Goal: Task Accomplishment & Management: Manage account settings

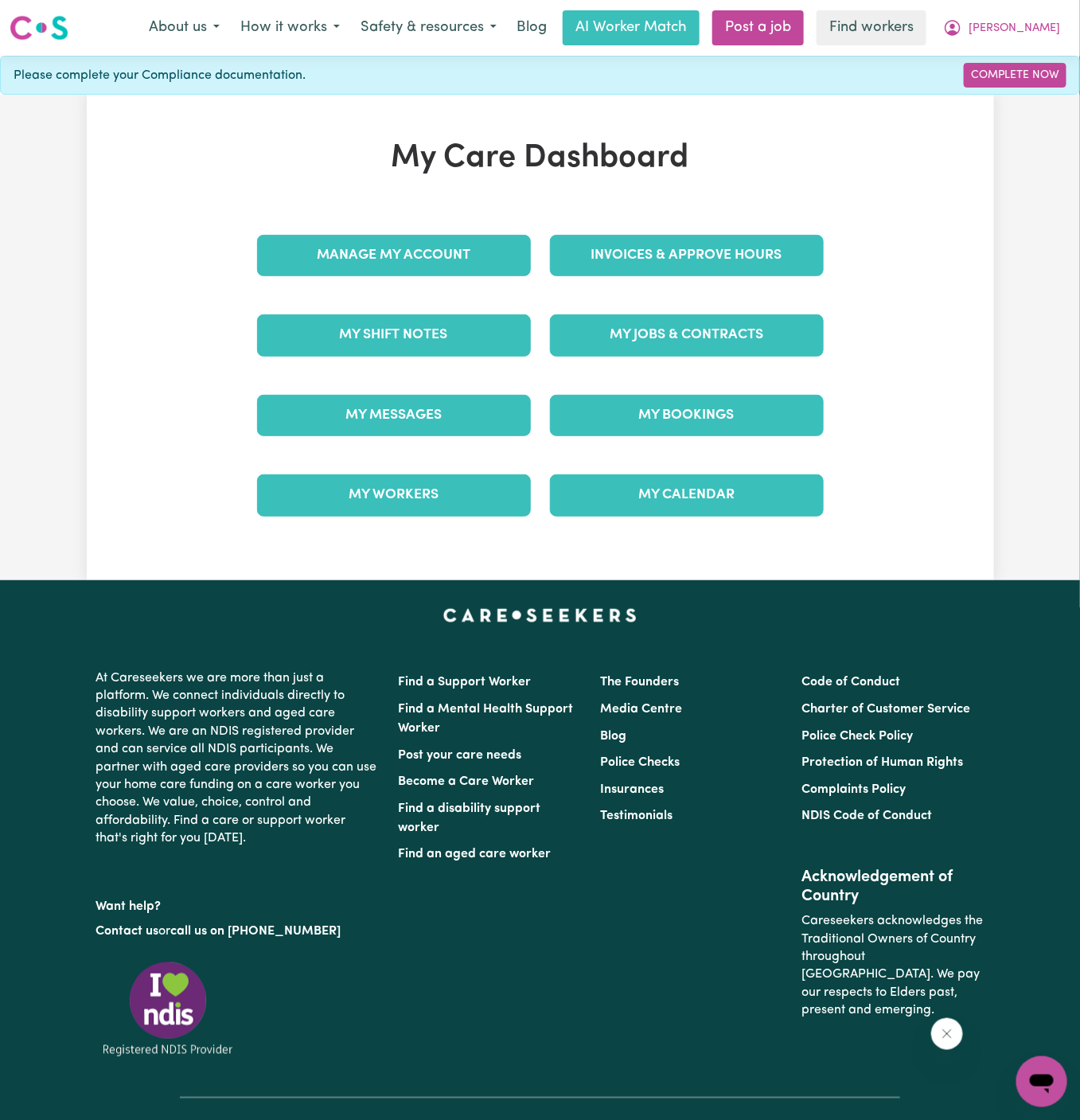
click at [751, 307] on div "My Jobs & Contracts" at bounding box center [687, 336] width 293 height 80
click at [750, 325] on link "My Jobs & Contracts" at bounding box center [686, 335] width 273 height 42
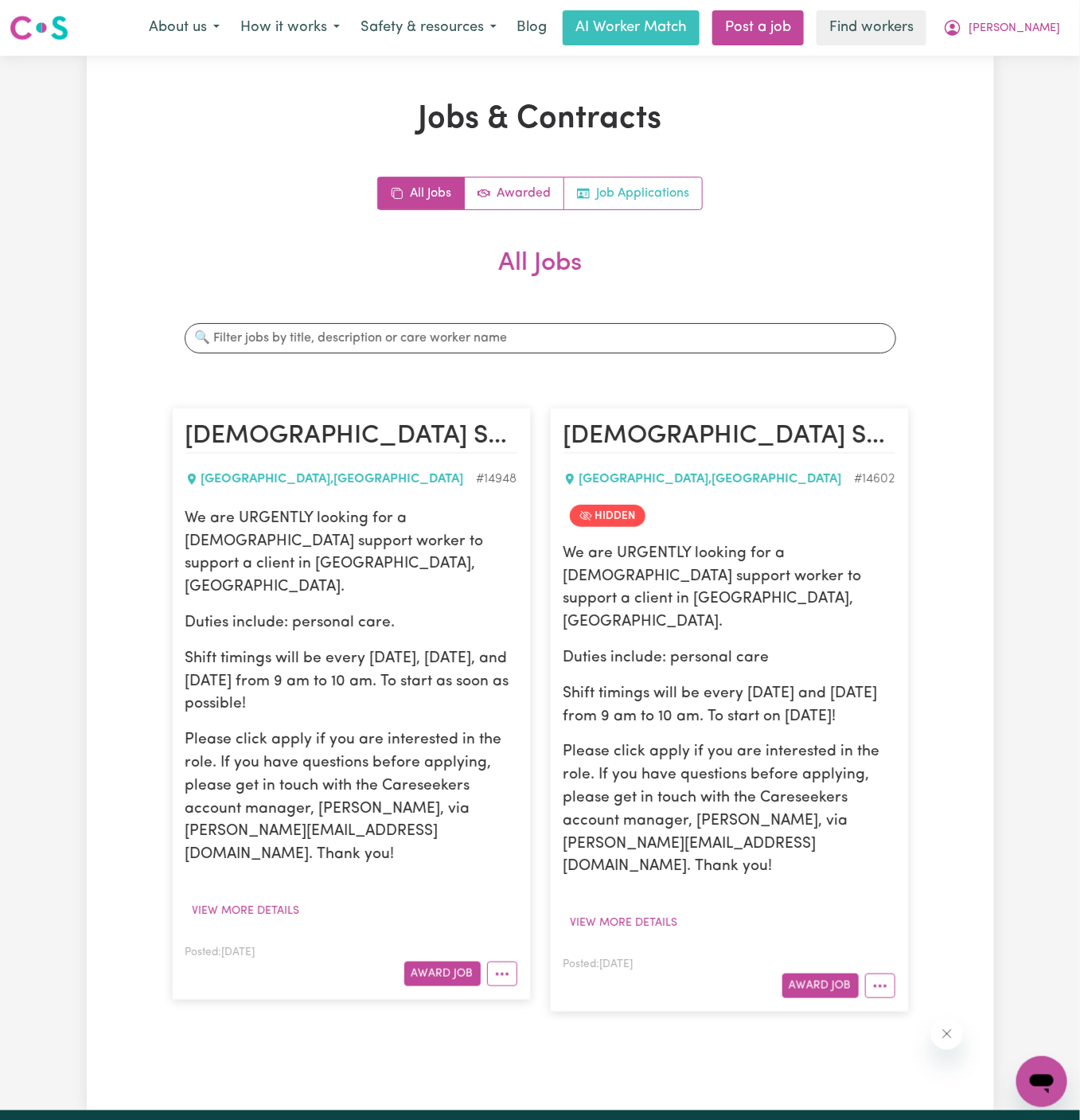
click at [659, 185] on link "Job Applications" at bounding box center [633, 193] width 138 height 32
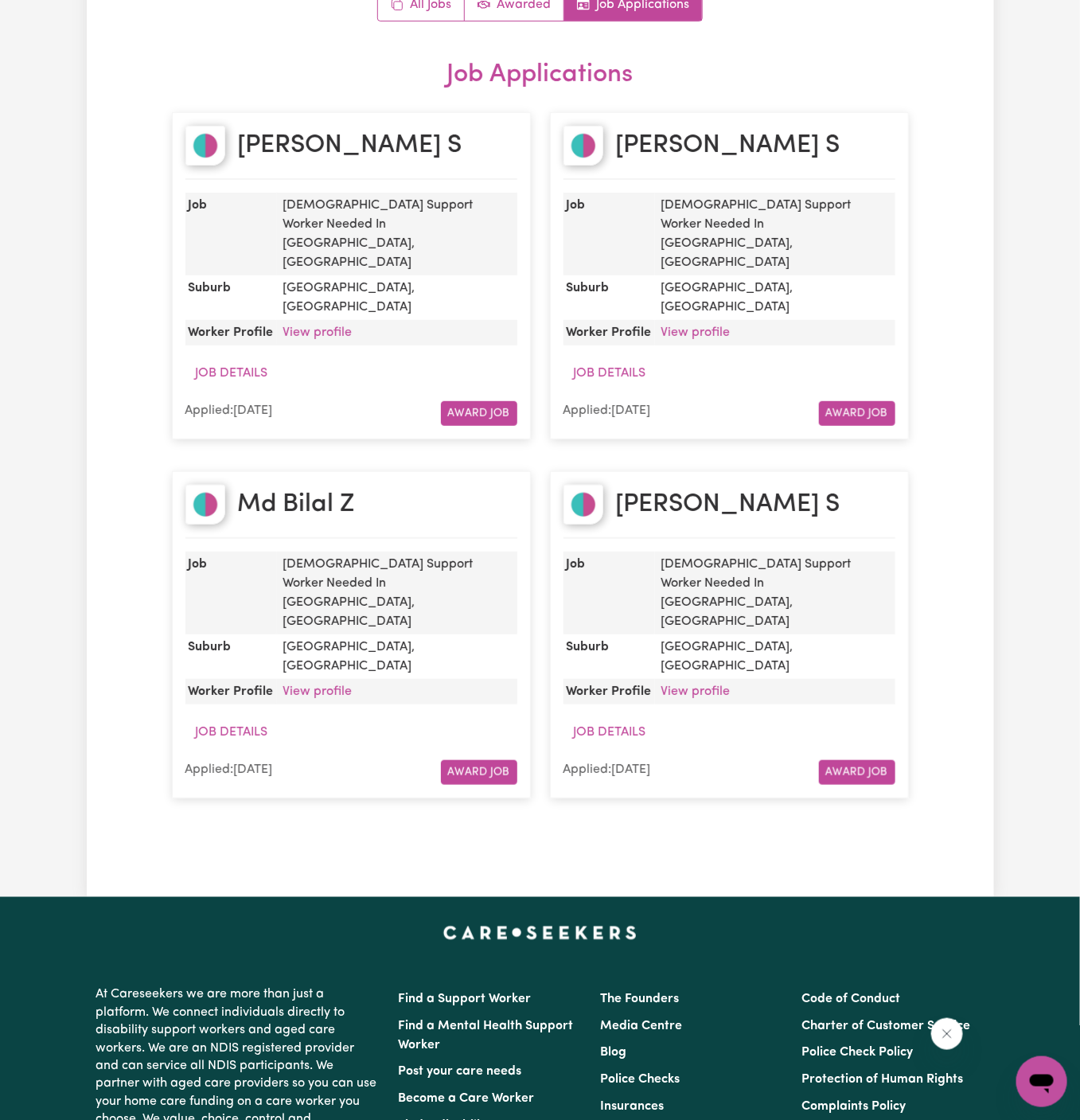
scroll to position [246, 0]
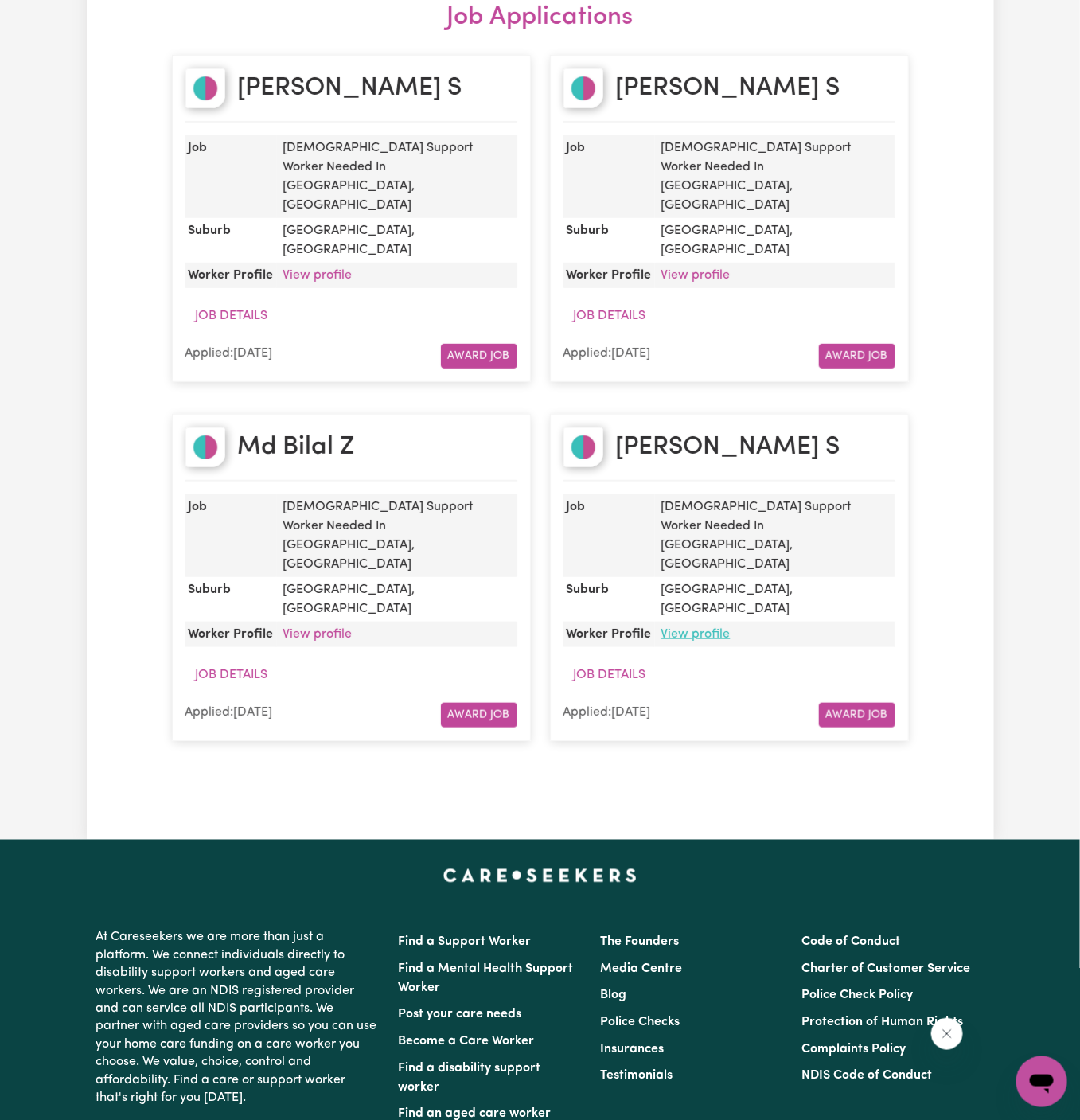
click at [703, 629] on link "View profile" at bounding box center [696, 635] width 70 height 13
click at [336, 629] on link "View profile" at bounding box center [318, 635] width 70 height 13
click at [384, 427] on div "Md Bilal Z" at bounding box center [351, 454] width 332 height 54
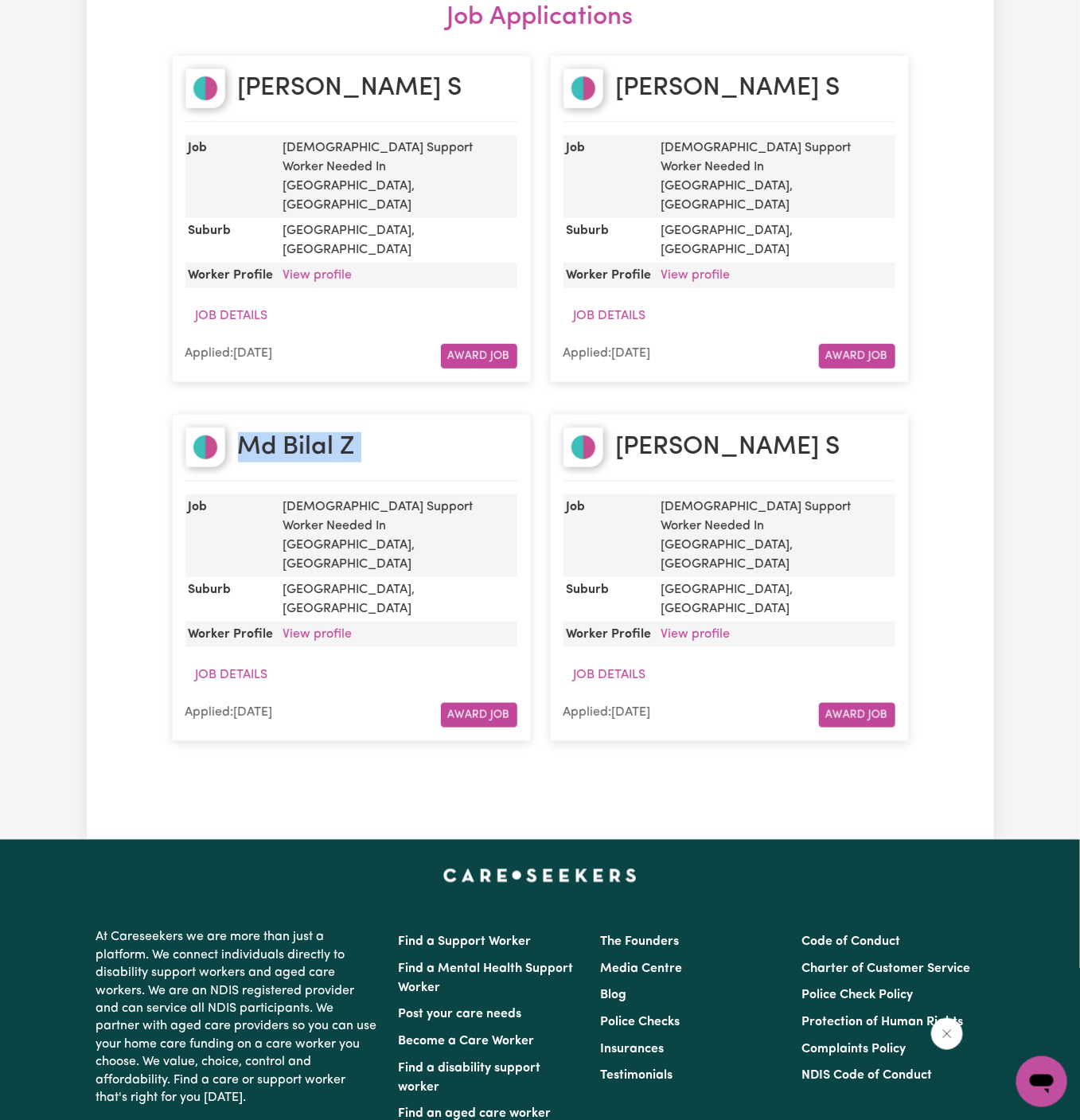
copy h2 "Md Bilal Z"
click at [647, 82] on h2 "Ahmad S" at bounding box center [729, 88] width 224 height 31
copy h2 "Ahmad S"
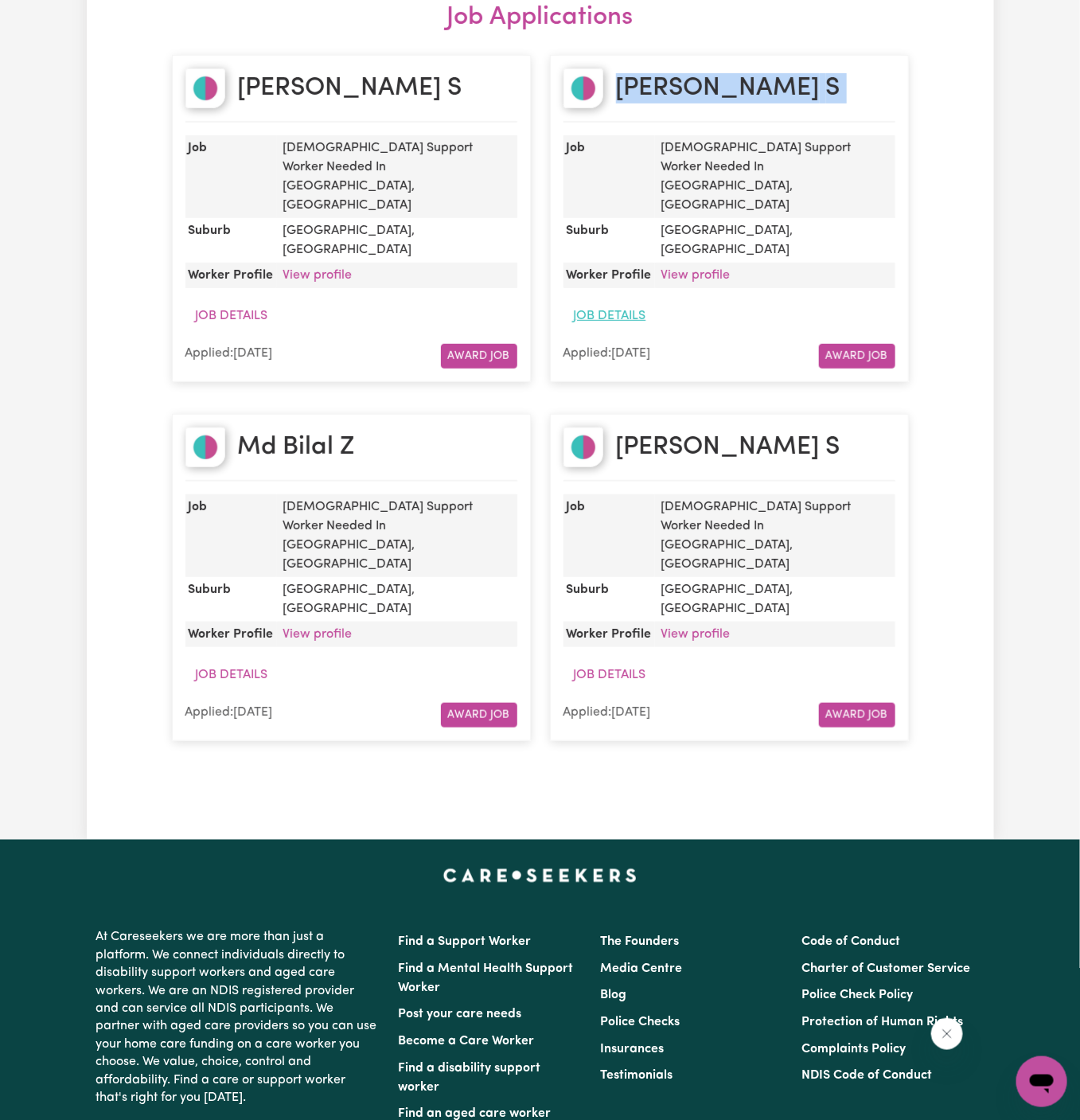
click at [609, 301] on button "Job Details" at bounding box center [610, 316] width 93 height 31
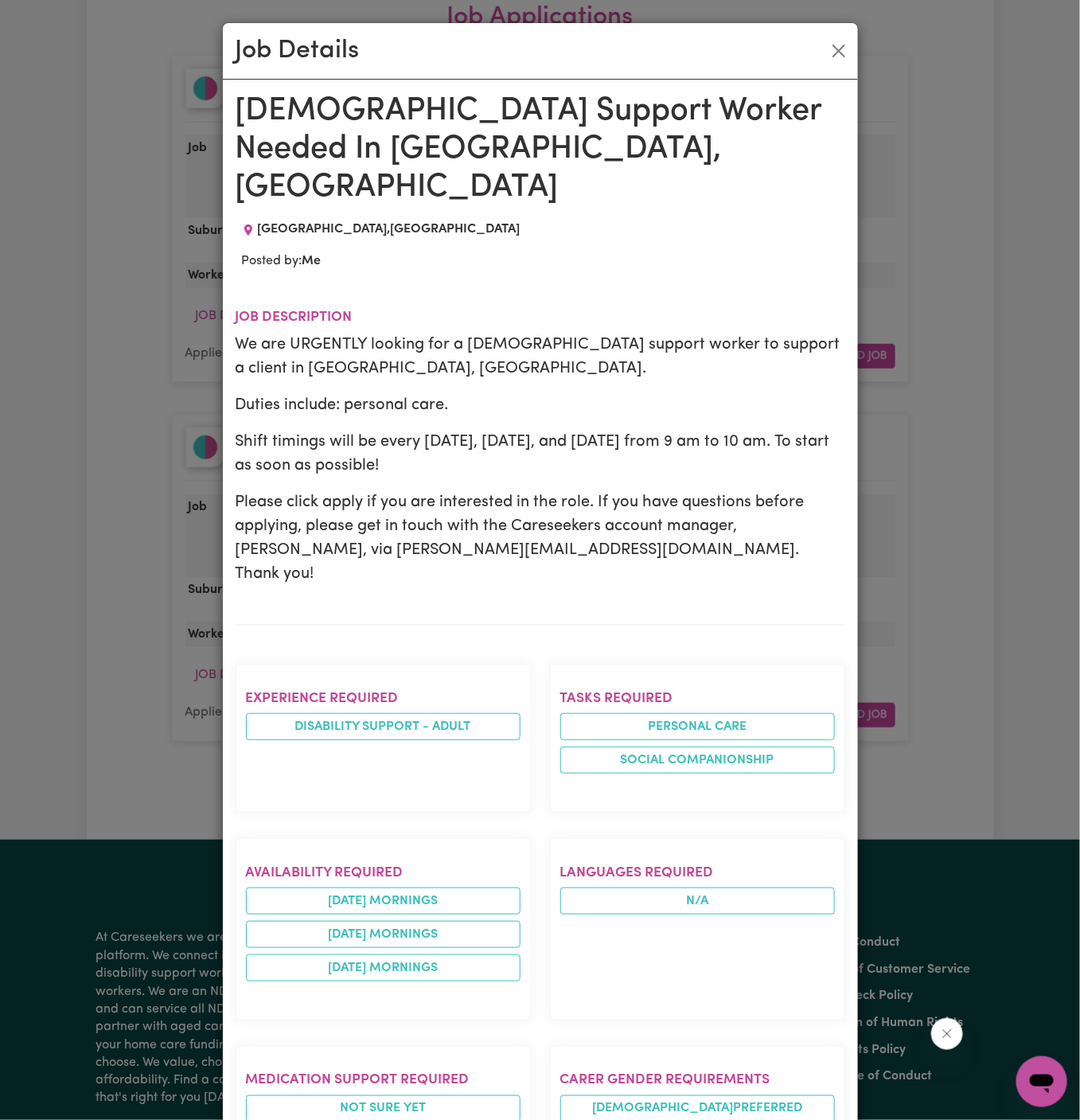
click at [303, 223] on span "BLACKTOWN , New South Wales" at bounding box center [388, 229] width 262 height 13
click at [837, 48] on button "Close" at bounding box center [838, 50] width 25 height 25
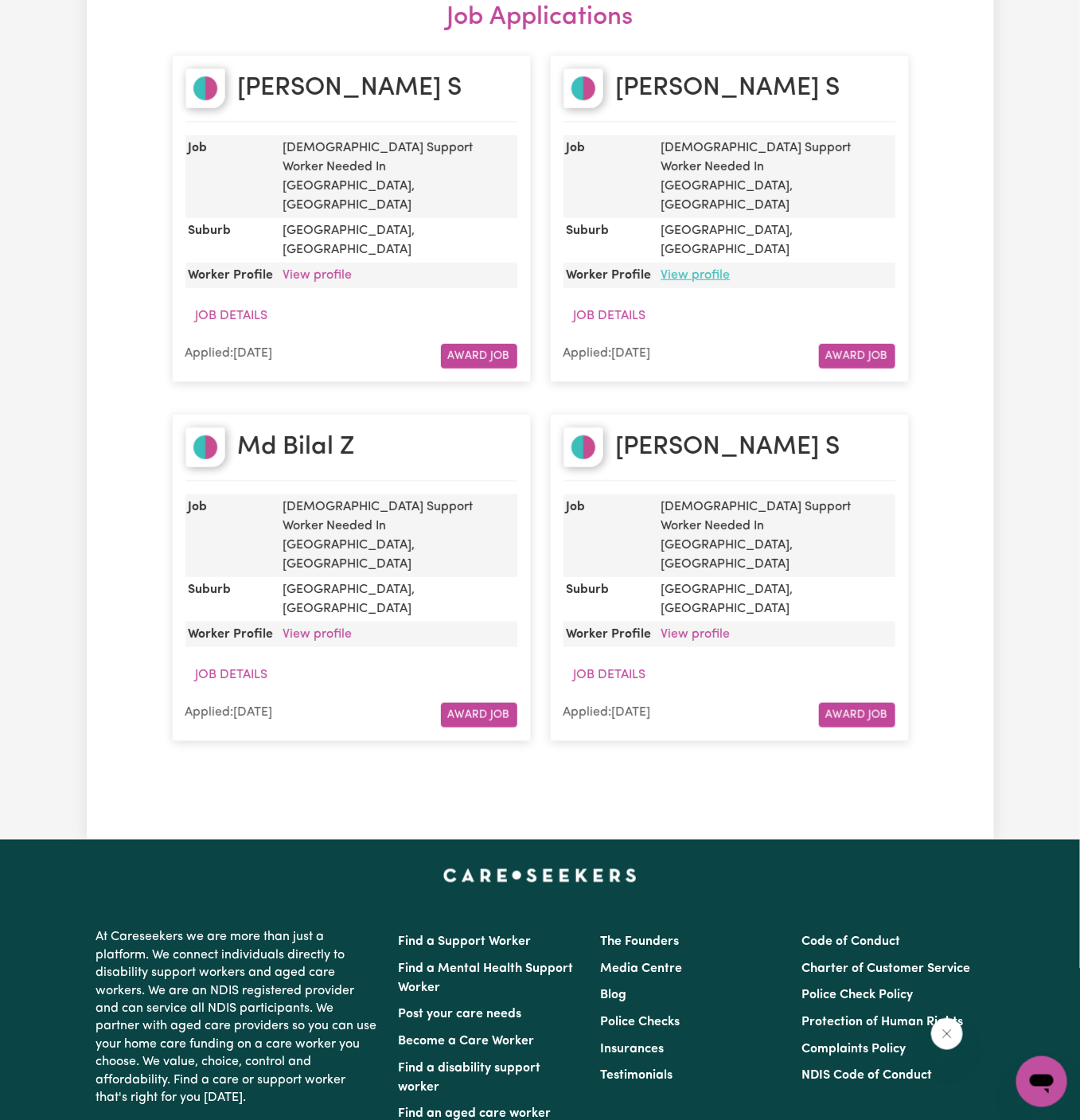
click at [718, 269] on link "View profile" at bounding box center [696, 275] width 70 height 13
click at [326, 269] on link "View profile" at bounding box center [318, 275] width 70 height 13
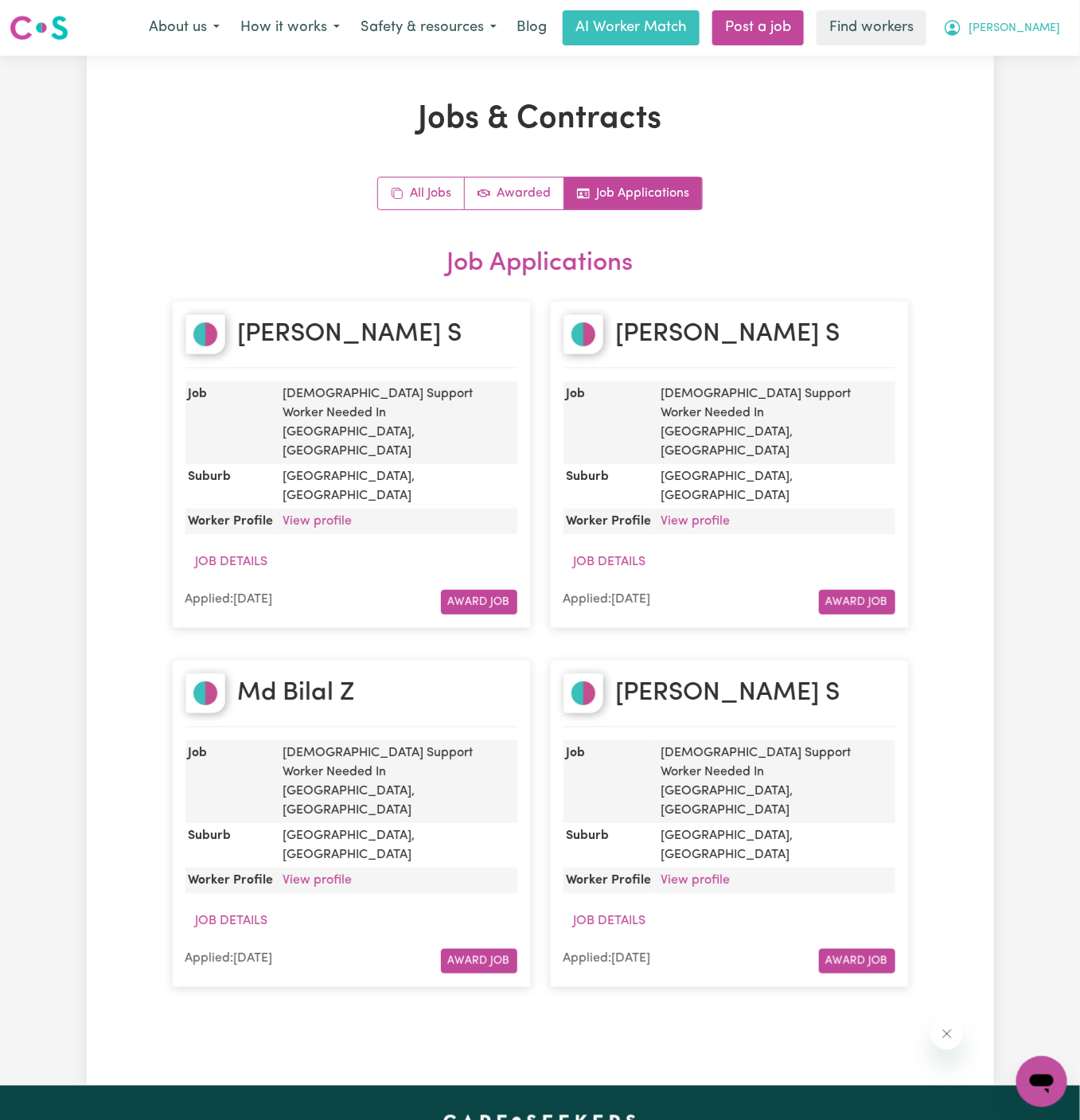
click at [1024, 27] on span "[PERSON_NAME]" at bounding box center [1014, 28] width 92 height 18
click at [1024, 58] on link "My Dashboard" at bounding box center [1007, 62] width 126 height 31
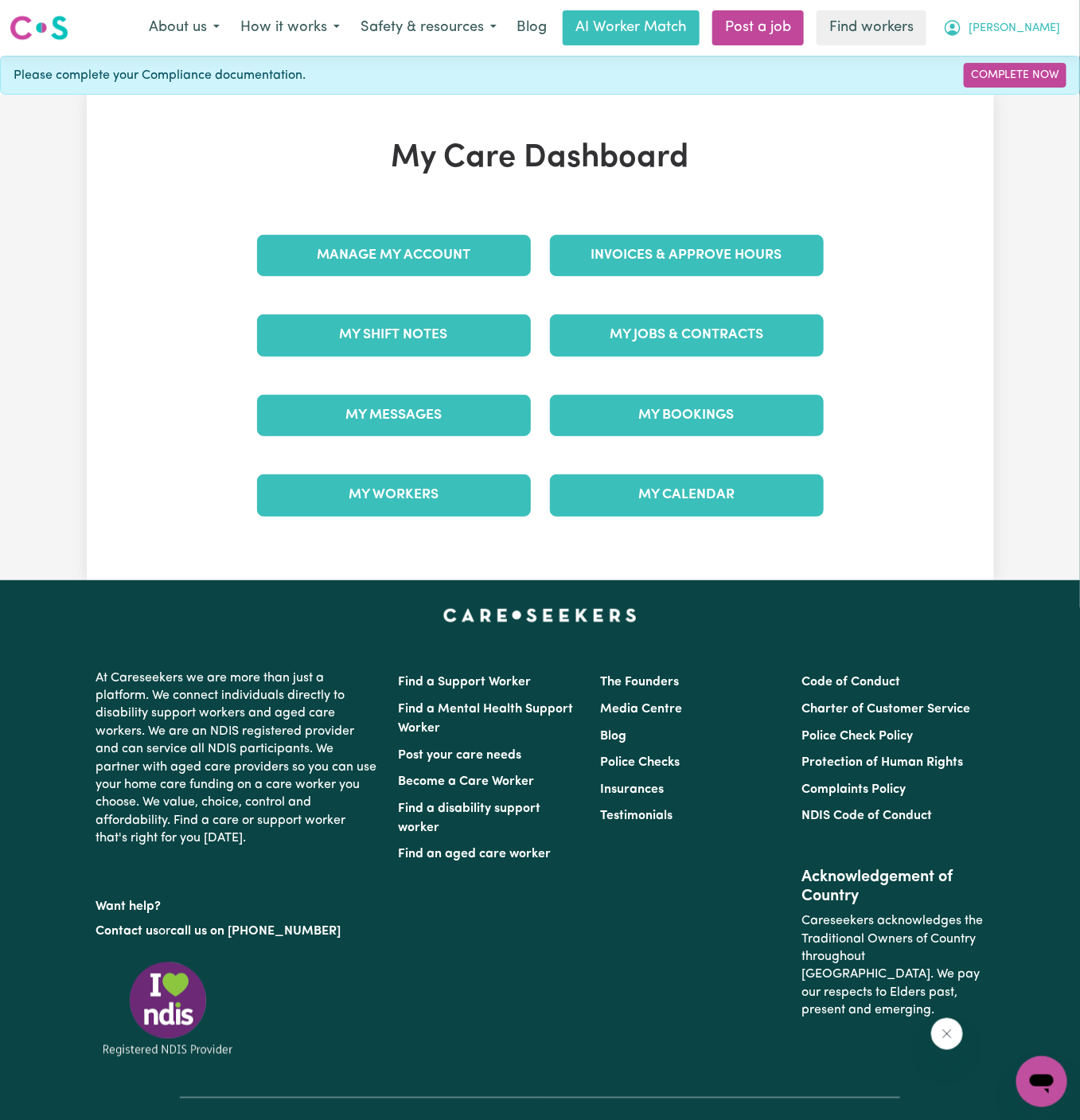
click at [1033, 33] on span "[PERSON_NAME]" at bounding box center [1014, 28] width 92 height 18
click at [1031, 87] on link "Logout" at bounding box center [1007, 91] width 126 height 31
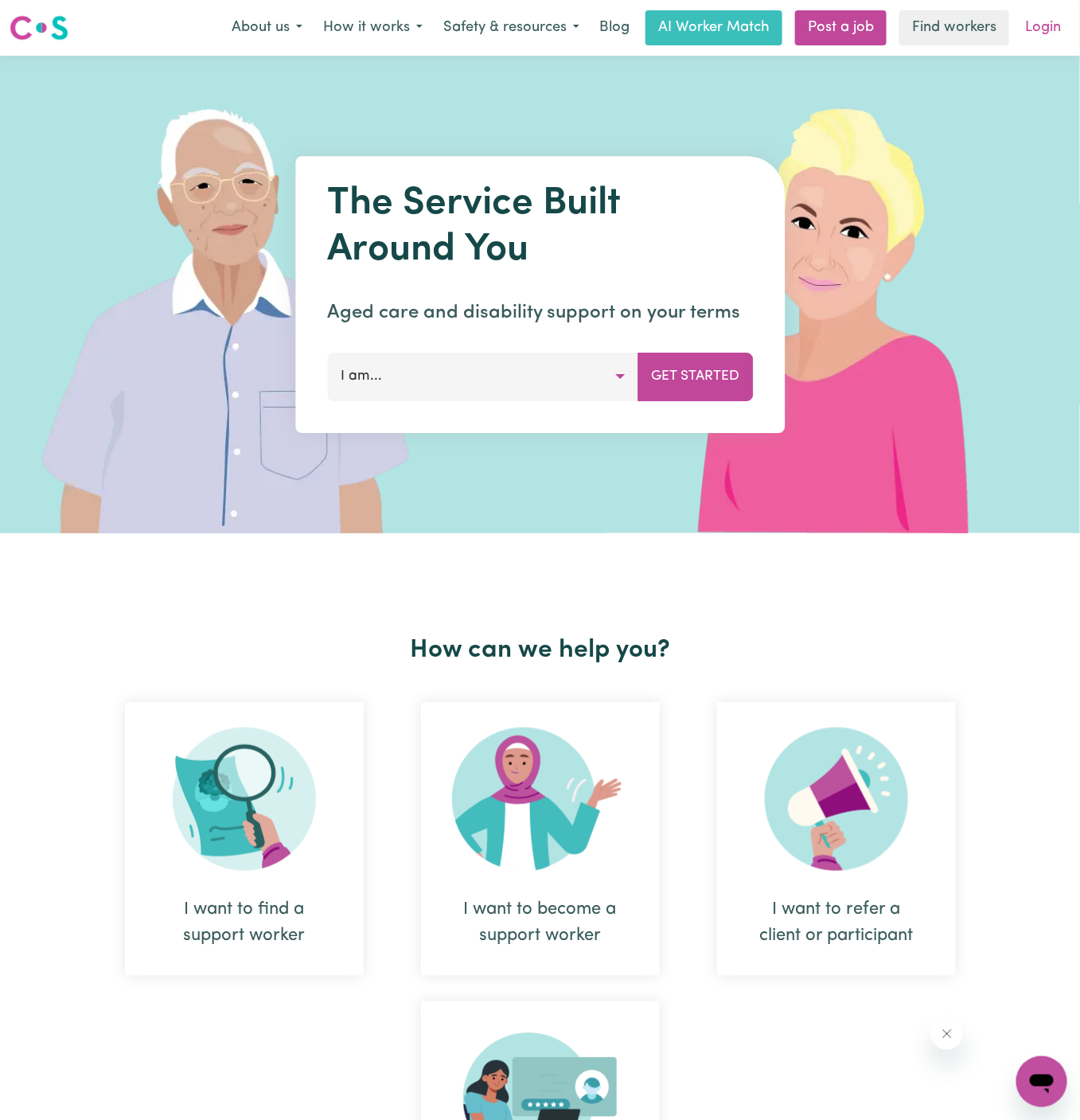
click at [1047, 25] on link "Login" at bounding box center [1043, 28] width 55 height 35
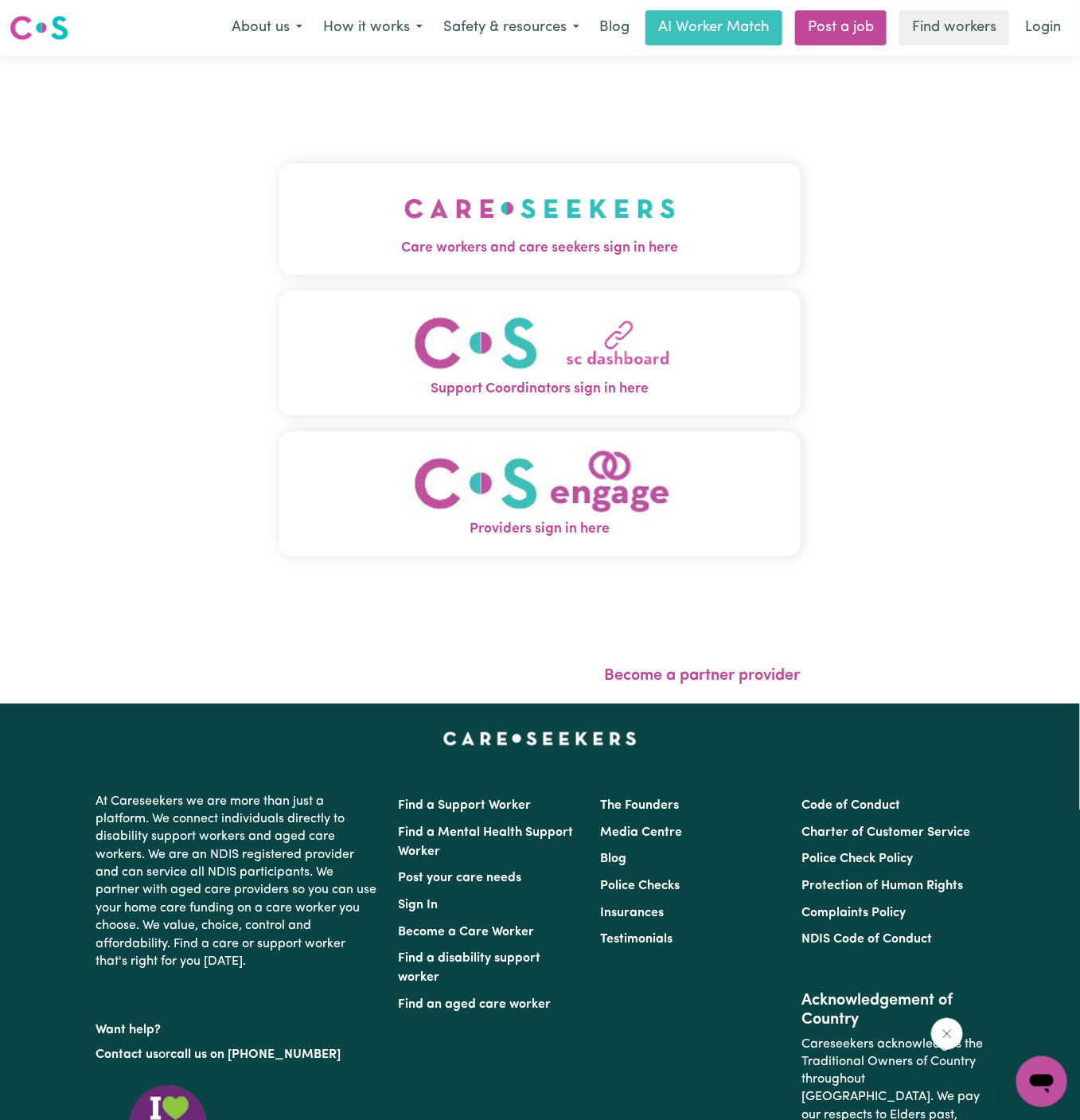
click at [651, 240] on span "Care workers and care seekers sign in here" at bounding box center [540, 248] width 521 height 20
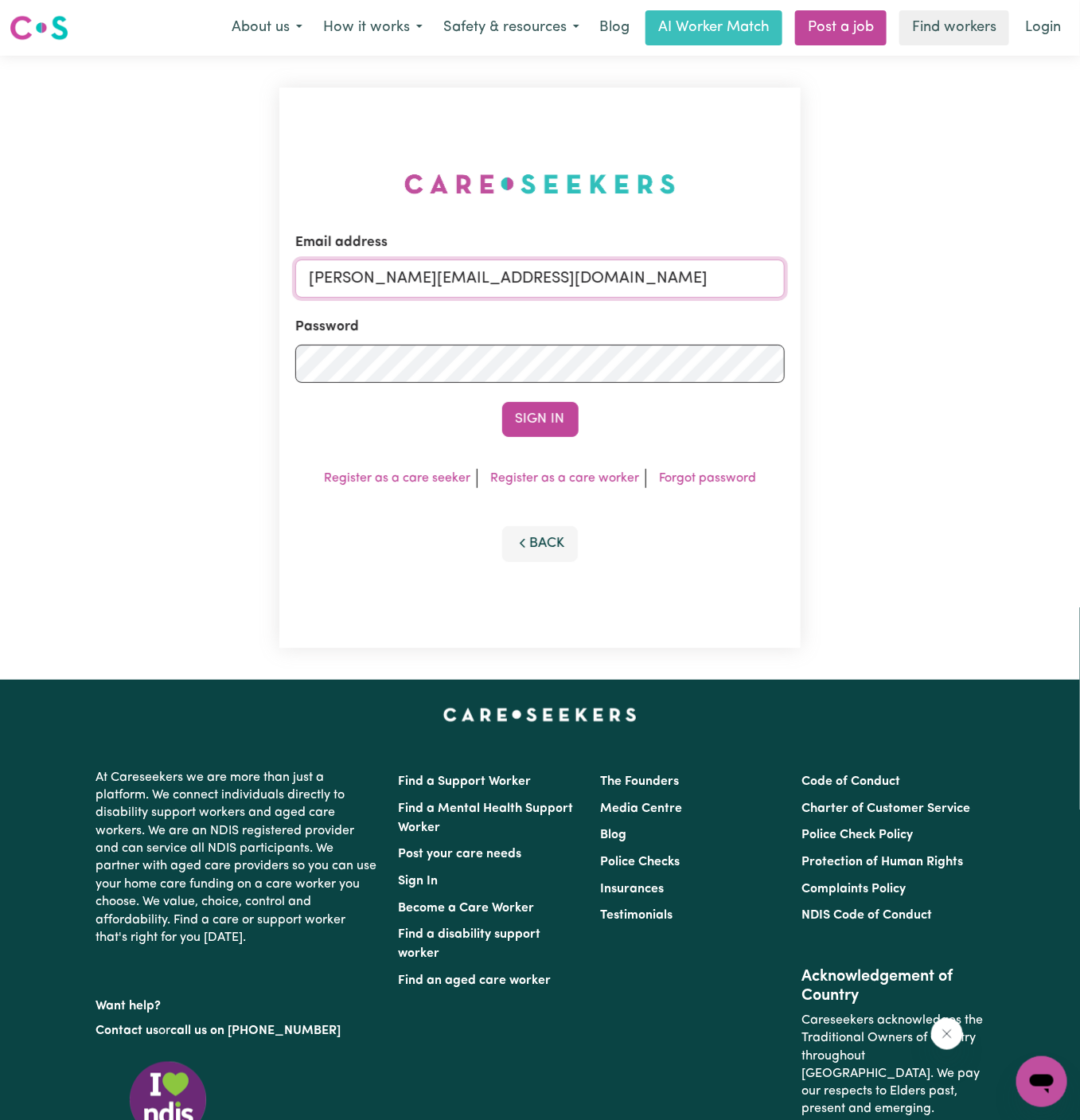
click at [682, 281] on input "dyan@careseekers.com.au" at bounding box center [540, 278] width 489 height 38
drag, startPoint x: 389, startPoint y: 276, endPoint x: 985, endPoint y: 299, distance: 596.4
click at [985, 299] on div "Email address superuser~BarbaraMakomaskaYSHCP@careseekers.com.au Password Sign …" at bounding box center [540, 367] width 1080 height 624
type input "superuser~ReneeSimpsonDMC@careseekers.com.au"
click at [502, 402] on button "Sign In" at bounding box center [540, 420] width 76 height 35
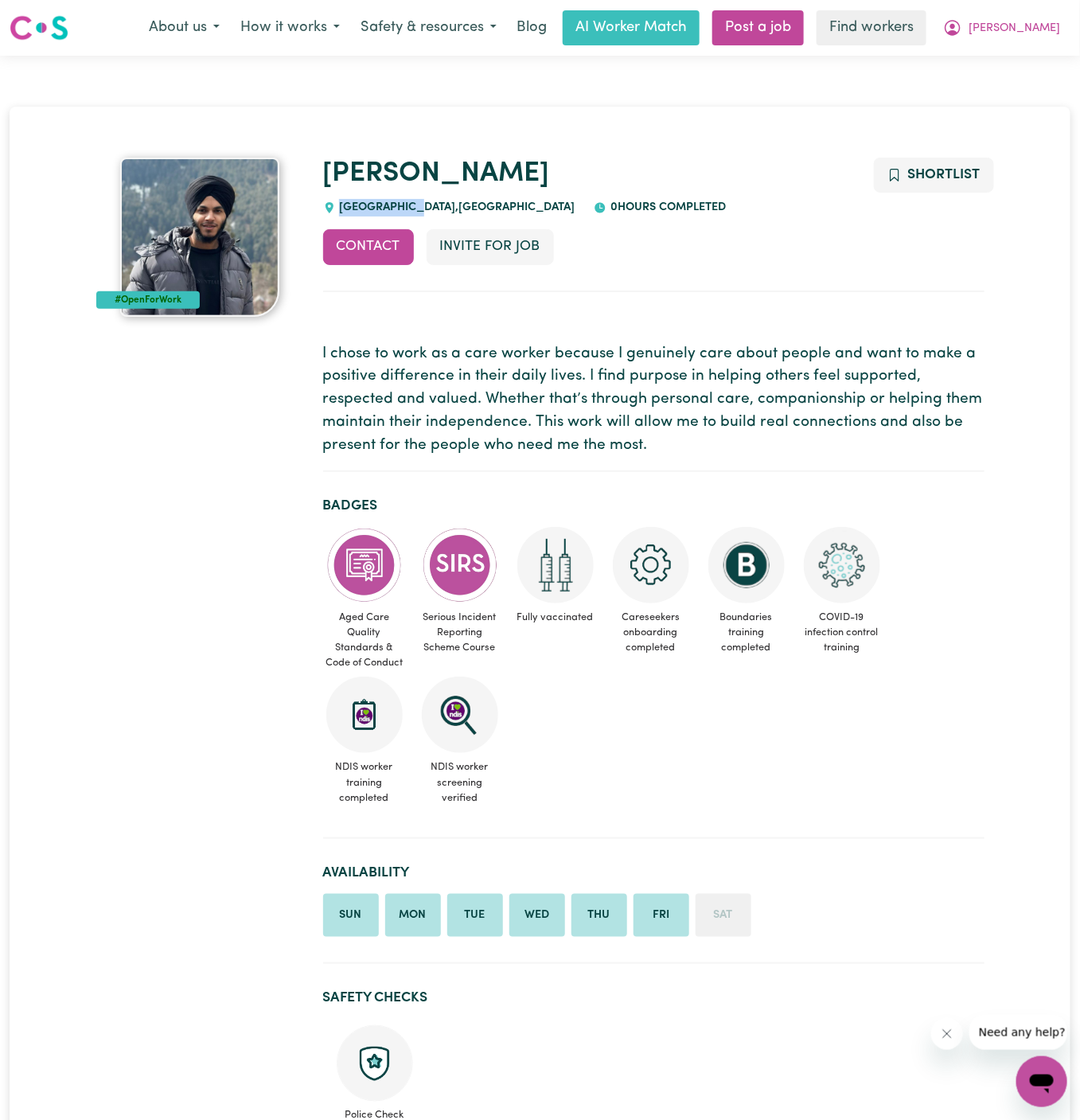
drag, startPoint x: 426, startPoint y: 209, endPoint x: 338, endPoint y: 203, distance: 88.2
click at [338, 203] on span "MARSDEN PARK , New South Wales" at bounding box center [455, 207] width 239 height 12
copy span "MARSDEN PARK"
click at [451, 174] on h1 "Harnoor" at bounding box center [654, 174] width 662 height 33
click at [451, 174] on h1 "[PERSON_NAME]" at bounding box center [654, 174] width 662 height 33
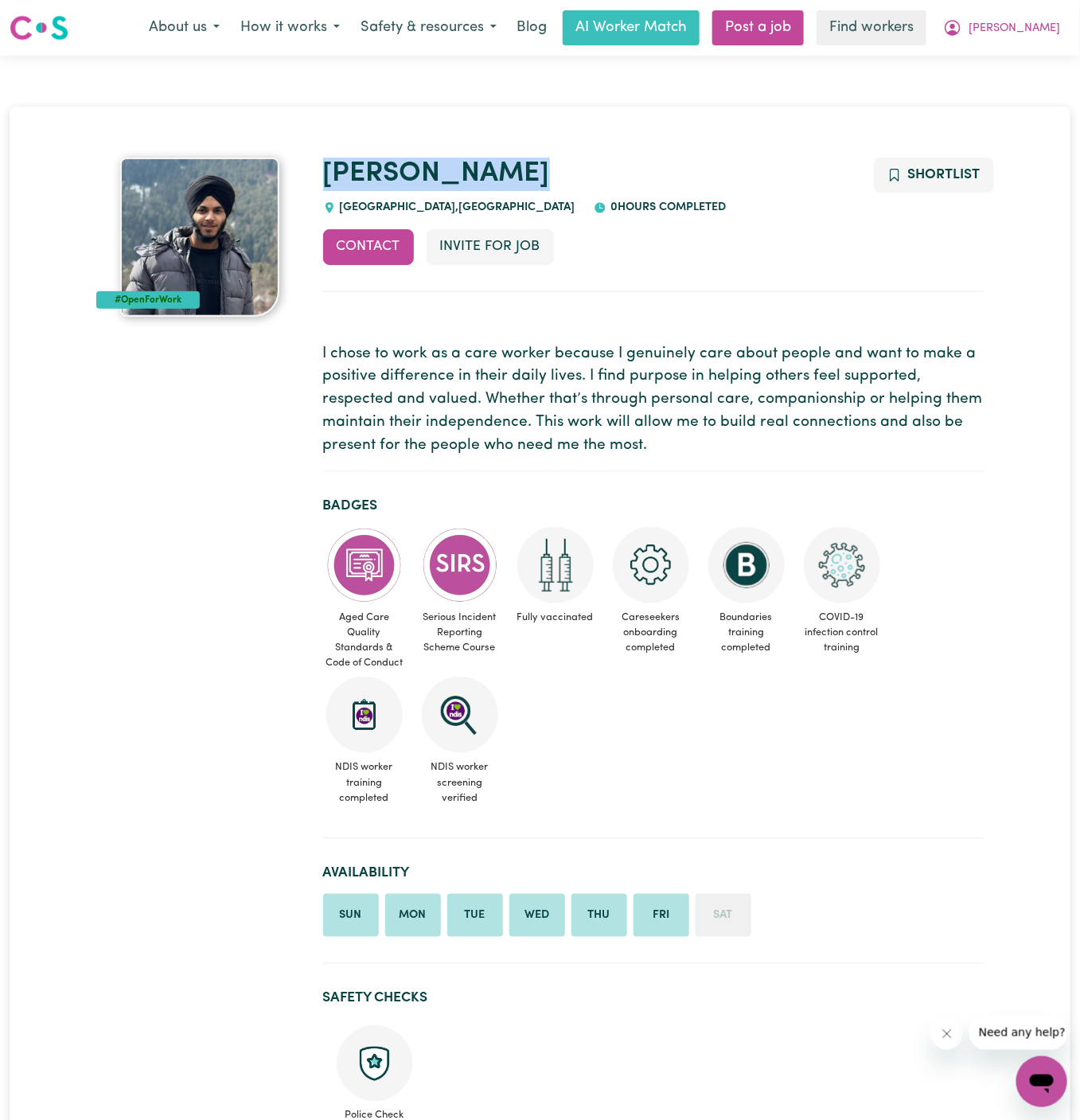
click at [451, 174] on h1 "[PERSON_NAME]" at bounding box center [654, 174] width 662 height 33
copy link "[PERSON_NAME]"
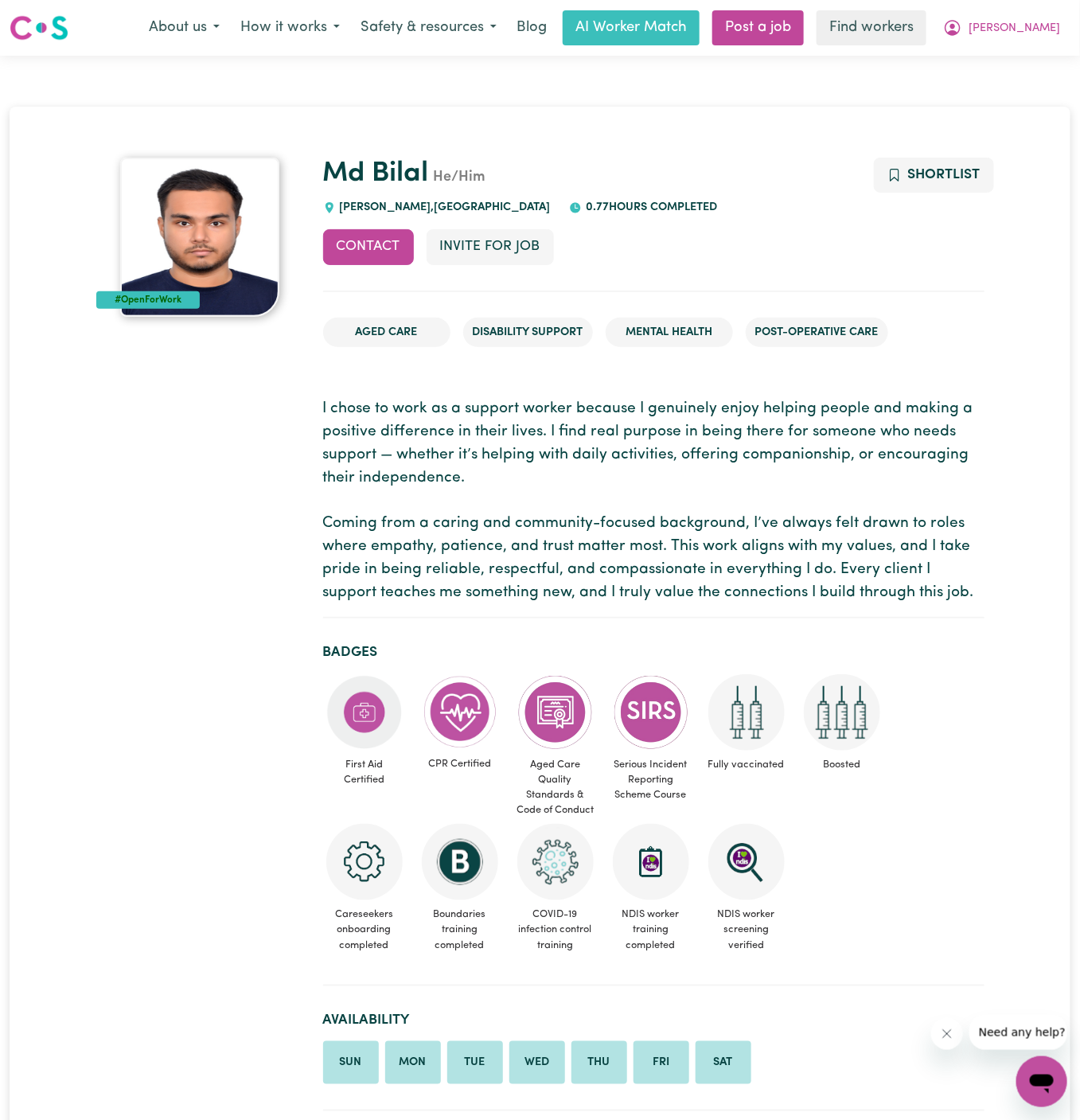
click at [426, 210] on span "[GEOGRAPHIC_DATA] , [GEOGRAPHIC_DATA]" at bounding box center [443, 207] width 215 height 12
drag, startPoint x: 415, startPoint y: 210, endPoint x: 335, endPoint y: 208, distance: 80.0
click at [335, 208] on div "[GEOGRAPHIC_DATA] , [GEOGRAPHIC_DATA]" at bounding box center [438, 208] width 228 height 18
copy span "CANLEY VALE ,"
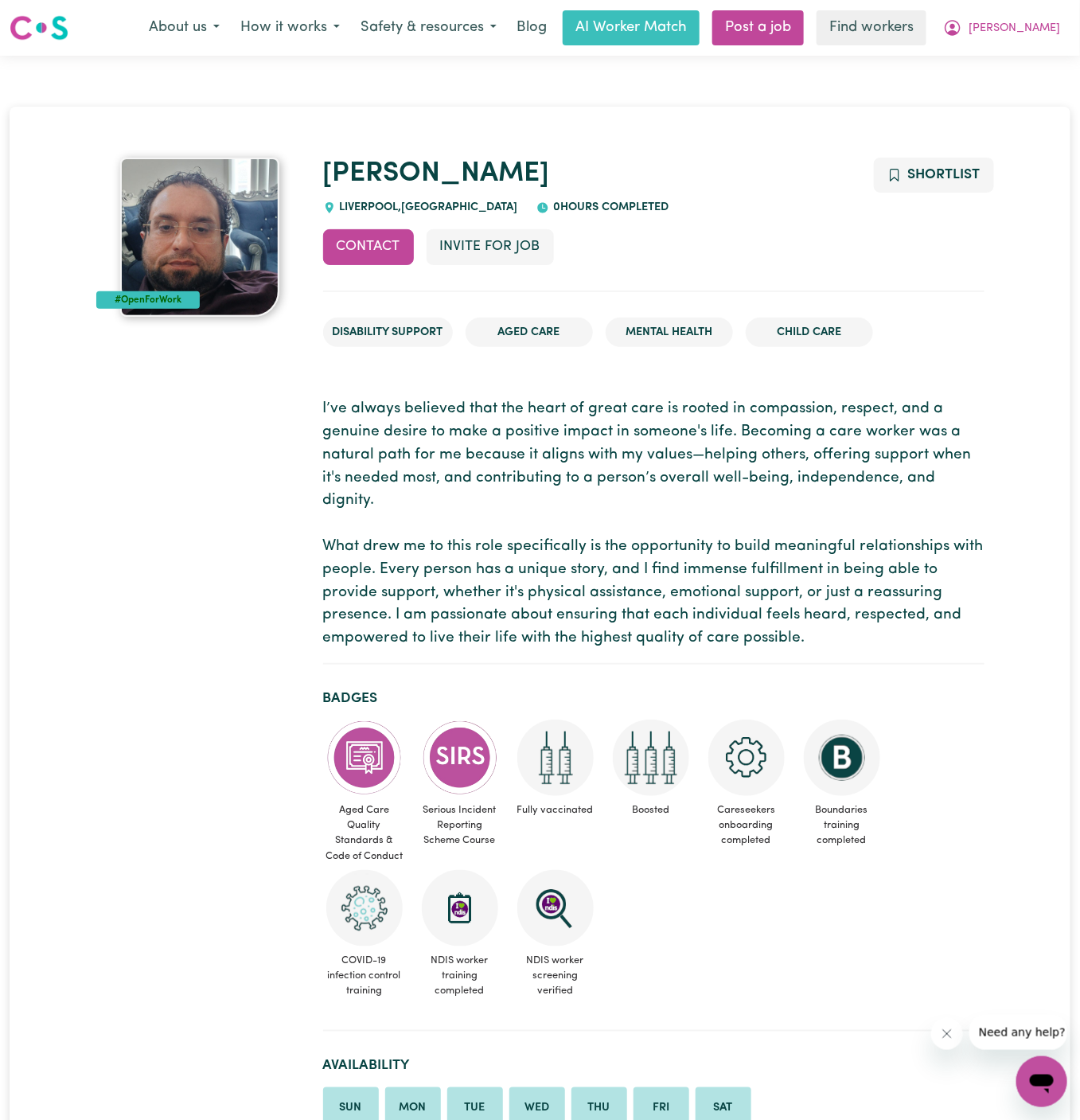
click at [375, 206] on span "[GEOGRAPHIC_DATA] , [GEOGRAPHIC_DATA]" at bounding box center [426, 207] width 183 height 12
click at [375, 206] on span "LIVERPOOL , New South Wales" at bounding box center [426, 207] width 183 height 12
copy span "LIVERPOOL"
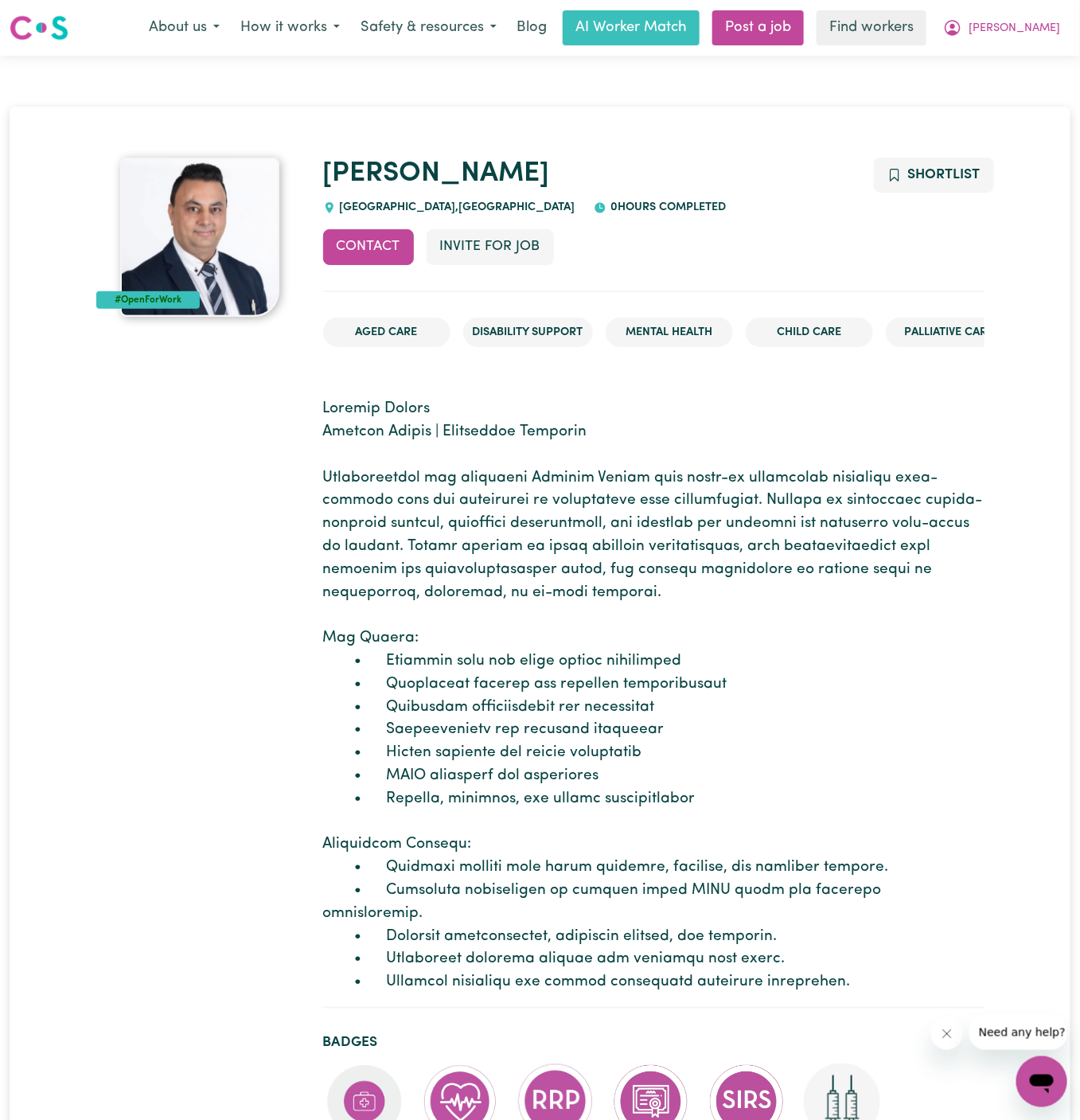
click at [420, 215] on div "[GEOGRAPHIC_DATA] , [GEOGRAPHIC_DATA]" at bounding box center [450, 208] width 252 height 18
drag, startPoint x: 453, startPoint y: 203, endPoint x: 339, endPoint y: 199, distance: 114.1
click at [339, 199] on div "STANHOPE GARDENS , New South Wales" at bounding box center [450, 208] width 252 height 18
copy span "STANHOPE GARDENS"
click at [1061, 13] on button "[PERSON_NAME]" at bounding box center [1001, 28] width 138 height 33
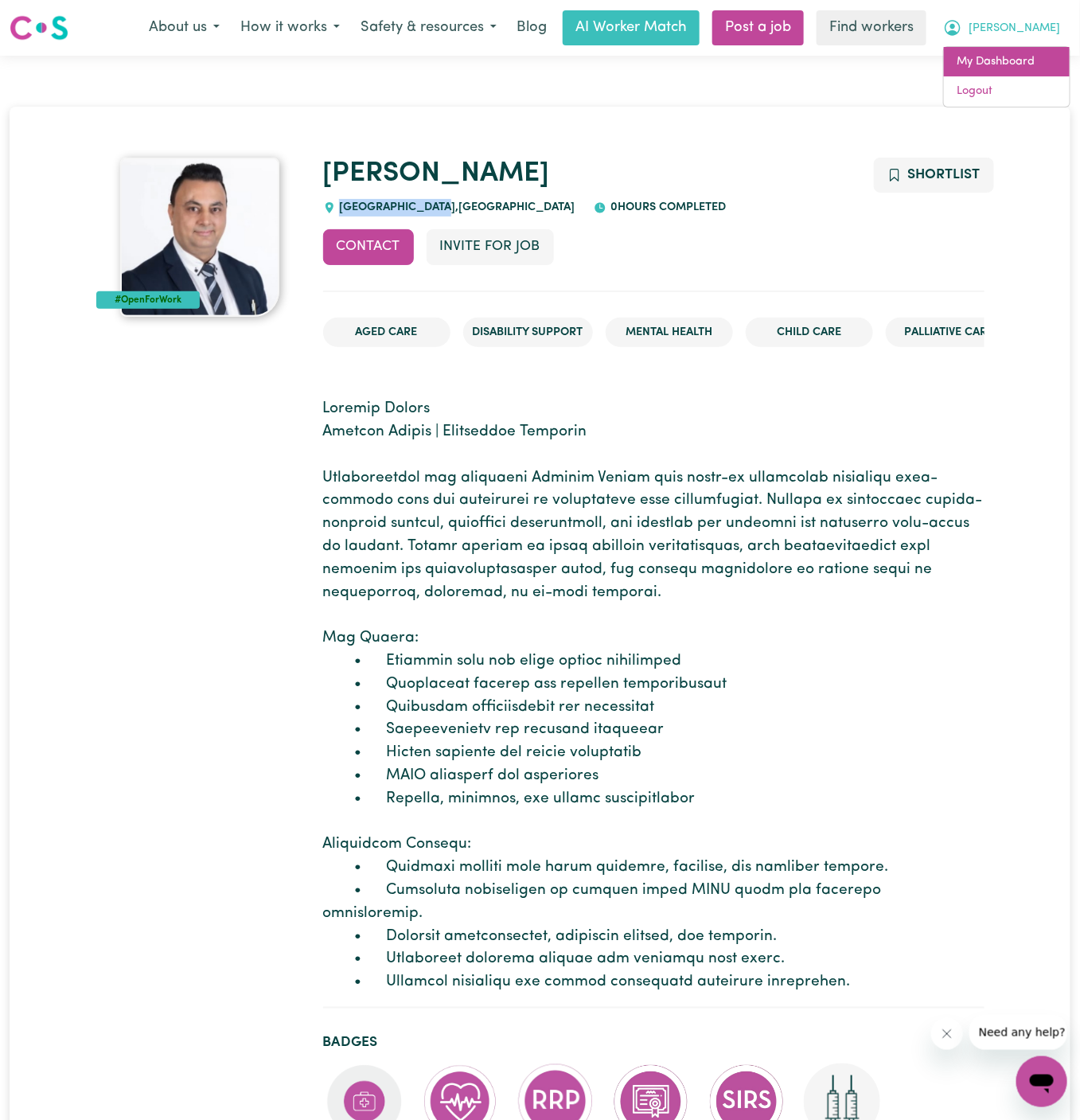
click at [1034, 55] on link "My Dashboard" at bounding box center [1007, 62] width 126 height 31
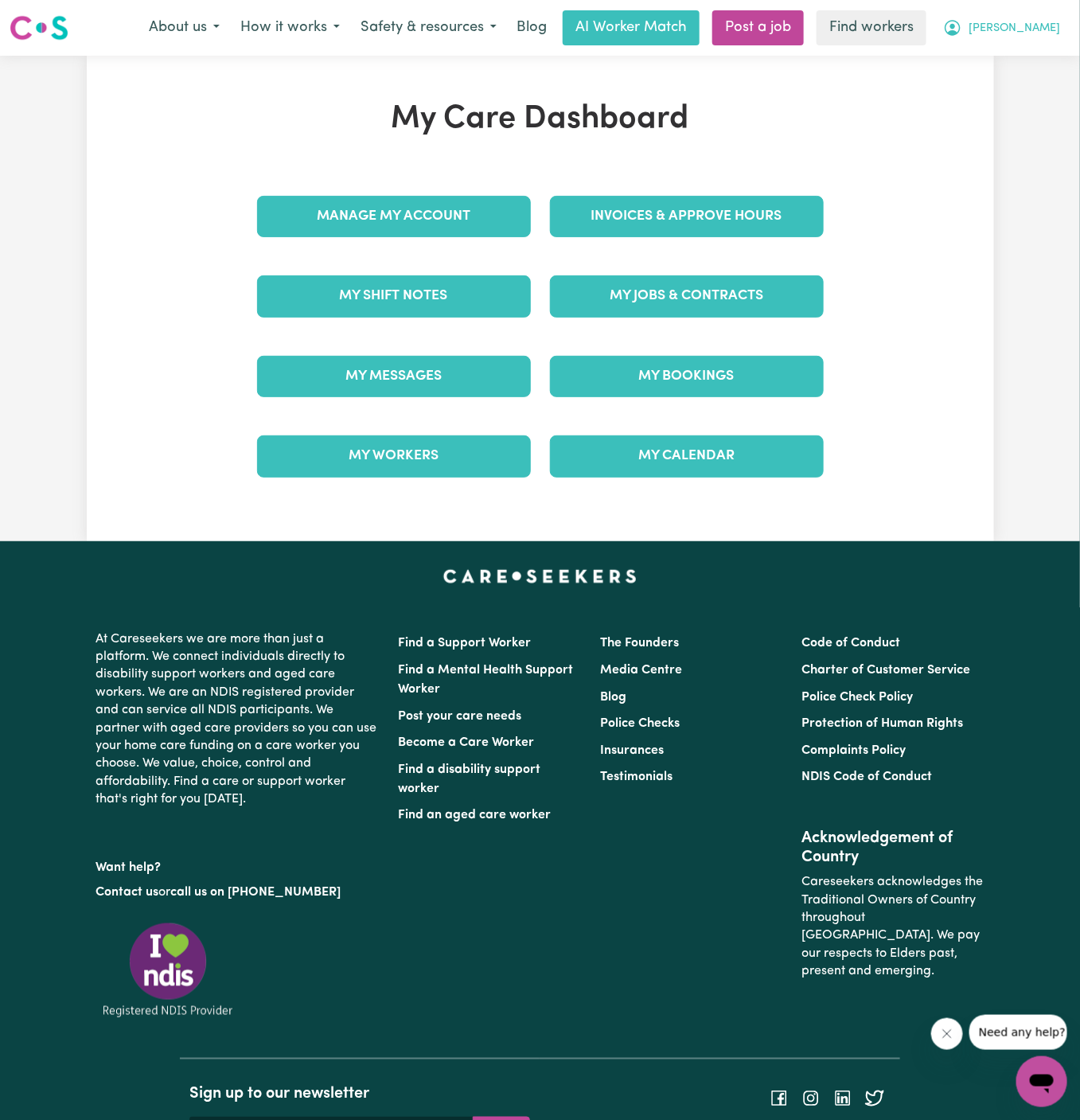
click at [1038, 42] on button "[PERSON_NAME]" at bounding box center [1001, 28] width 138 height 33
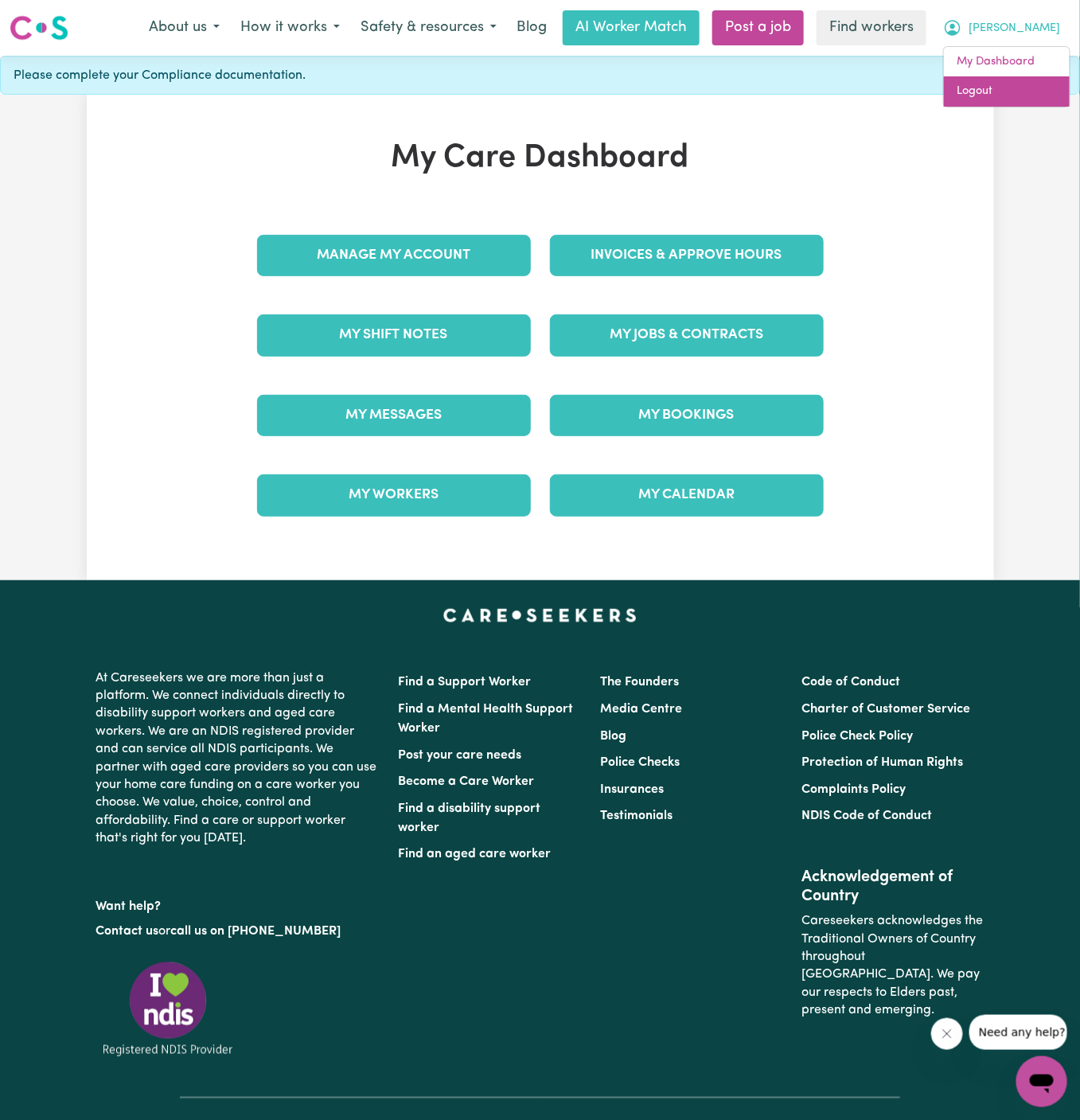
click at [1036, 85] on link "Logout" at bounding box center [1007, 91] width 126 height 31
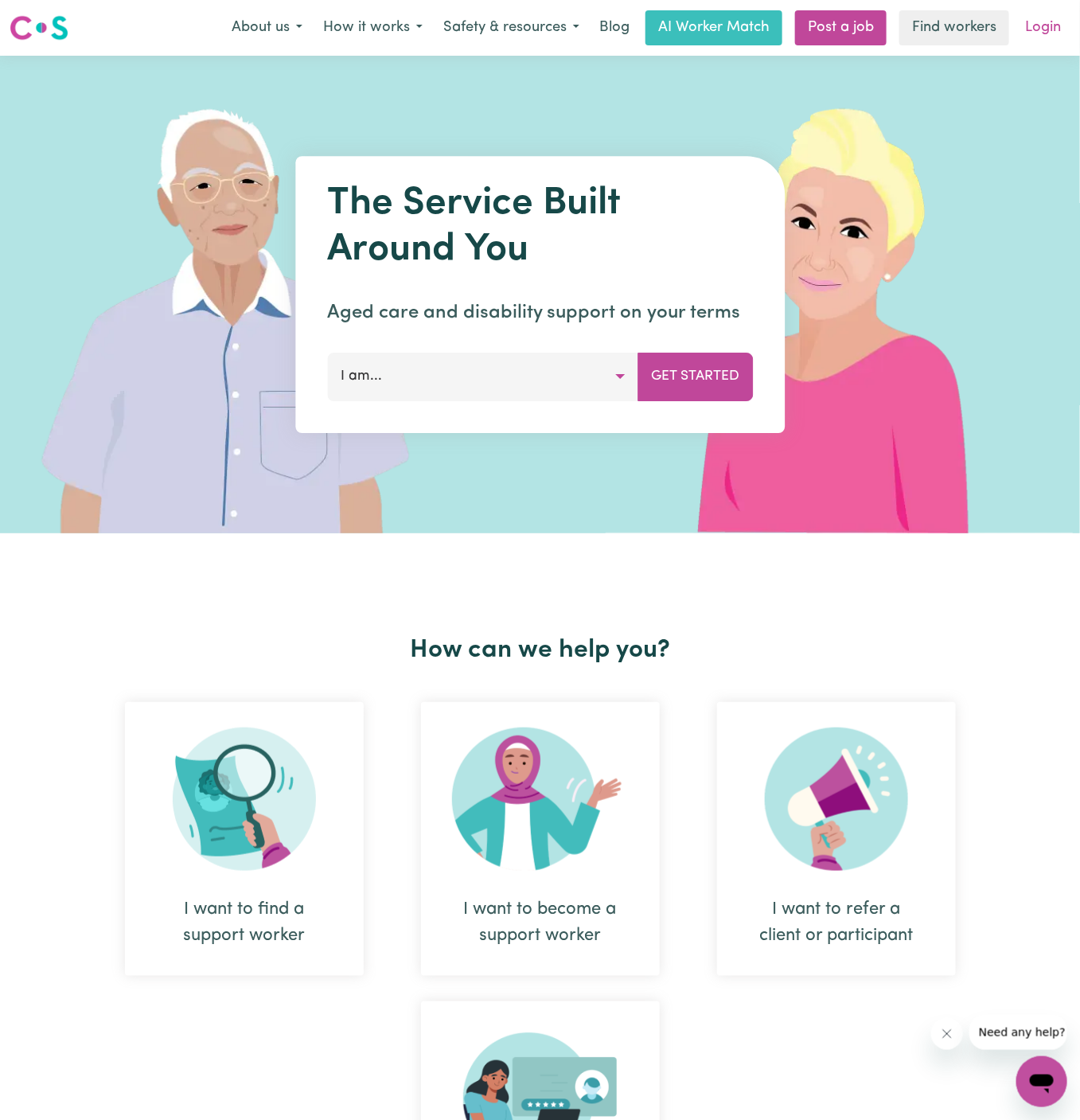
click at [1036, 31] on link "Login" at bounding box center [1043, 28] width 55 height 35
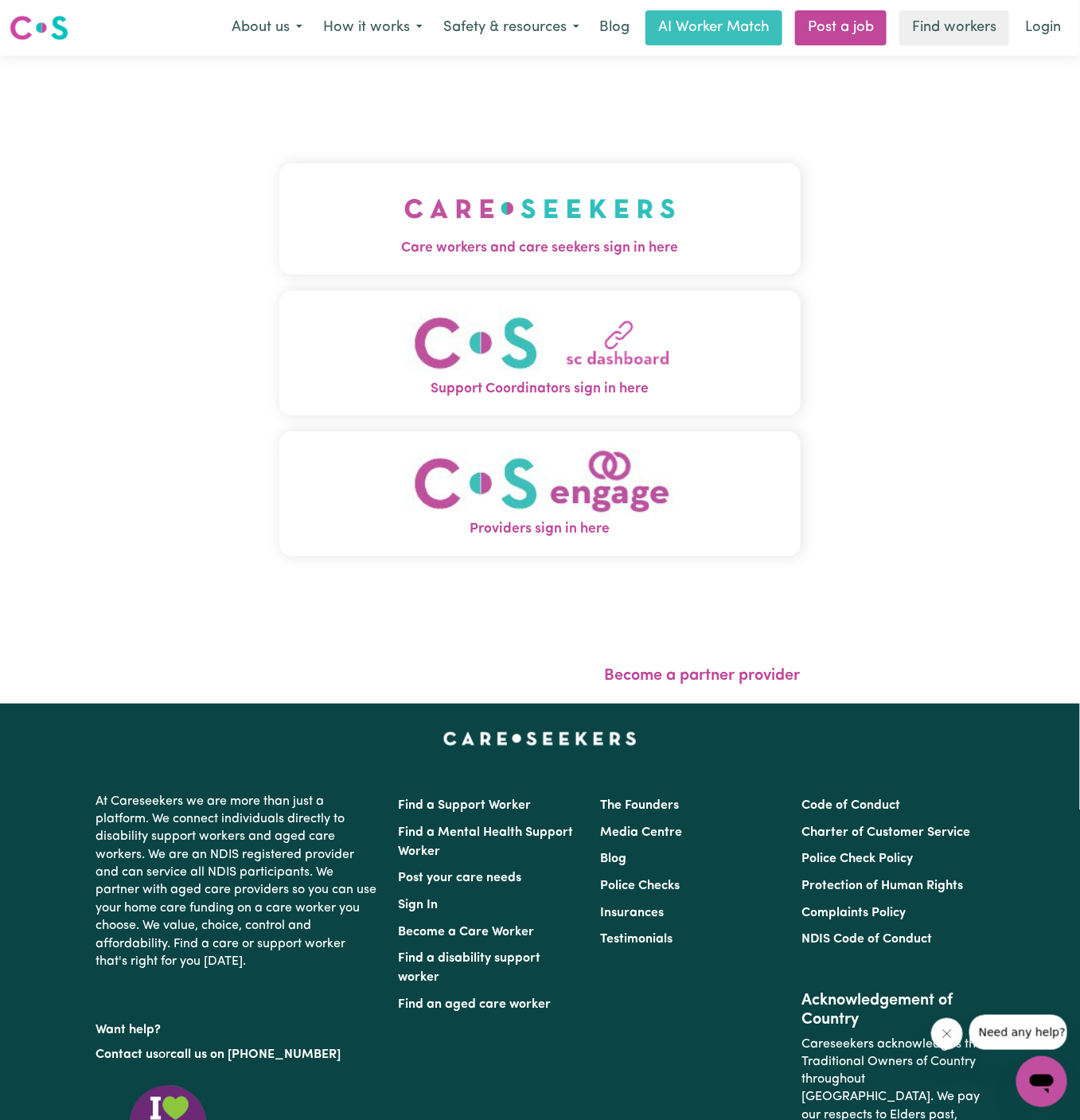
click at [532, 189] on img "Care workers and care seekers sign in here" at bounding box center [540, 209] width 272 height 59
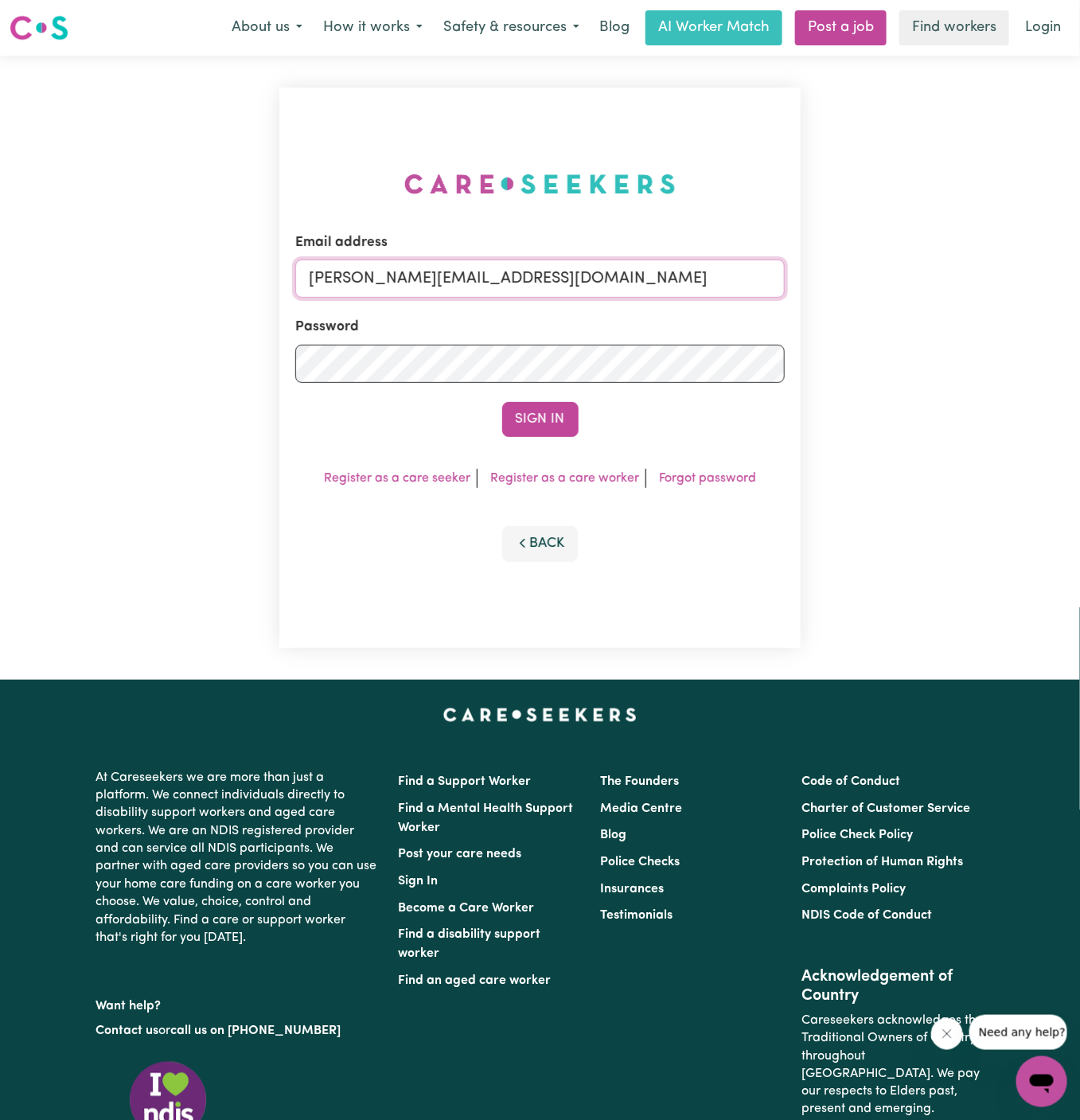
click at [616, 279] on input "dyan@careseekers.com.au" at bounding box center [540, 278] width 489 height 38
drag, startPoint x: 386, startPoint y: 284, endPoint x: 909, endPoint y: 286, distance: 523.0
click at [909, 286] on div "Email address superuser~kayefinleyYS@careseekers.com.au Password Sign In Regist…" at bounding box center [540, 367] width 1080 height 624
click at [566, 258] on div "Email address superuser~kayefinleyYS@careseekers.com.au" at bounding box center [540, 265] width 489 height 65
drag, startPoint x: 390, startPoint y: 277, endPoint x: 926, endPoint y: 284, distance: 536.0
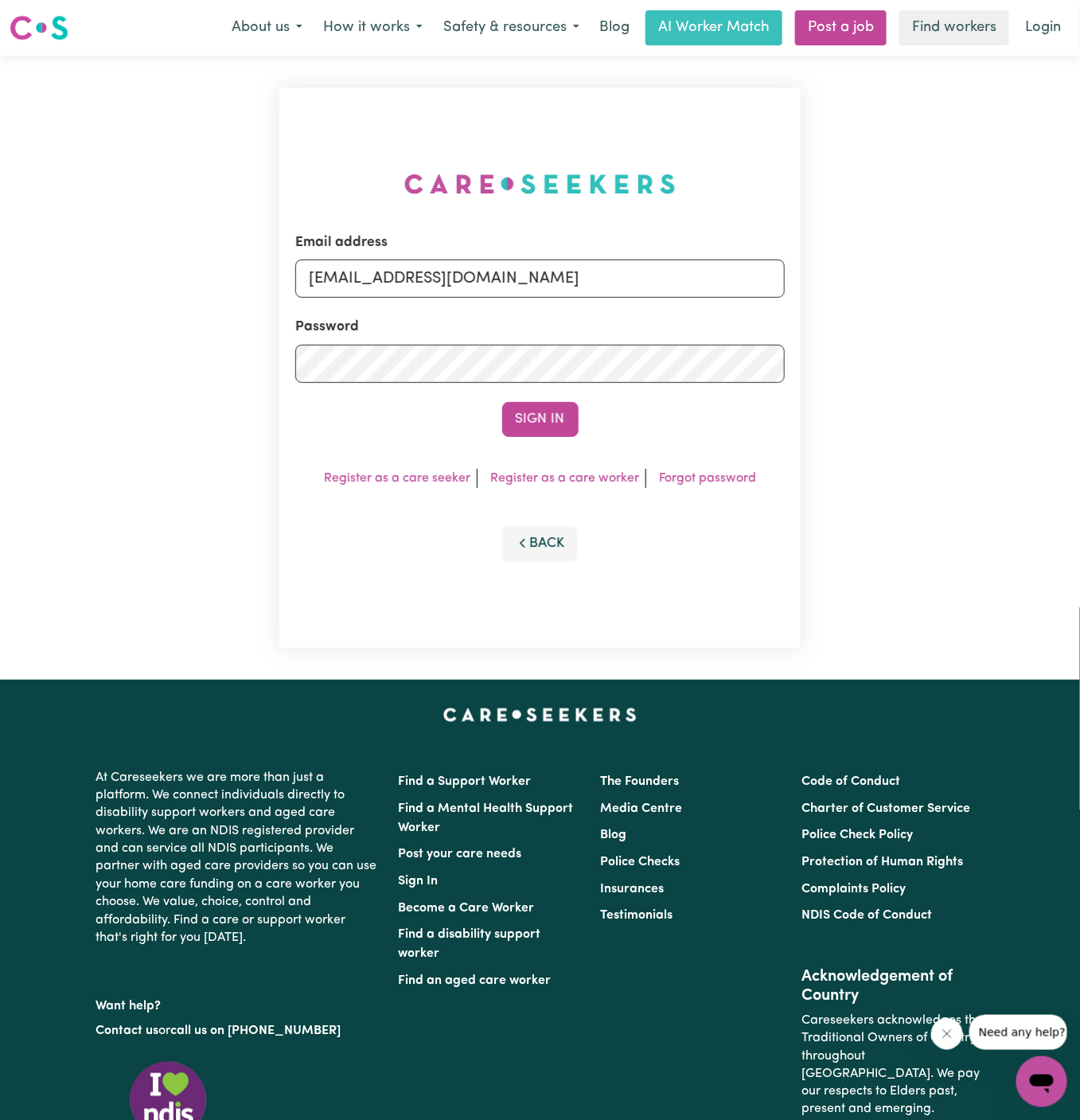
click at [926, 284] on div "Email address superuser~kayefinleyYS@careseekers.com.au Password Sign In Regist…" at bounding box center [540, 367] width 1080 height 624
type input "superuser~Lorraineschliebs@careseekers.com.au"
click at [502, 402] on button "Sign In" at bounding box center [540, 420] width 76 height 35
